Goal: Task Accomplishment & Management: Manage account settings

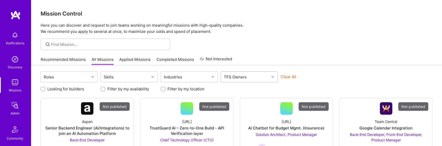
click at [242, 79] on div "TFS Owners" at bounding box center [235, 77] width 25 height 8
click at [269, 77] on div "TFS Owners" at bounding box center [245, 77] width 48 height 10
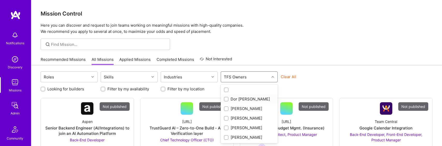
click at [244, 98] on div "Dor [PERSON_NAME]" at bounding box center [249, 98] width 51 height 5
checkbox input "true"
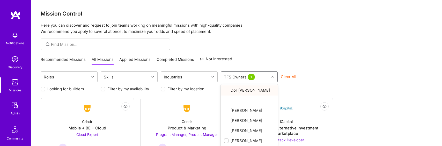
click at [300, 62] on div "Recommended Missions All Missions Applied Missions Completed Missions Not Inter…" at bounding box center [237, 59] width 392 height 11
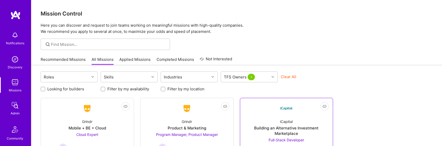
click at [267, 108] on link "Not Interested iCapital Building an Alternative Investment Marketplace Full-Sta…" at bounding box center [286, 140] width 85 height 76
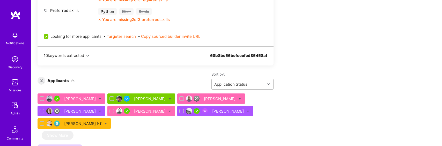
scroll to position [257, 0]
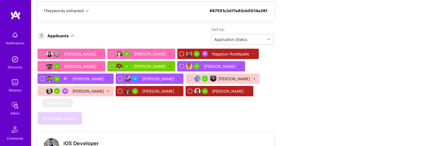
scroll to position [274, 0]
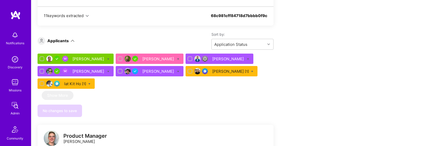
scroll to position [709, 0]
